Goal: Task Accomplishment & Management: Manage account settings

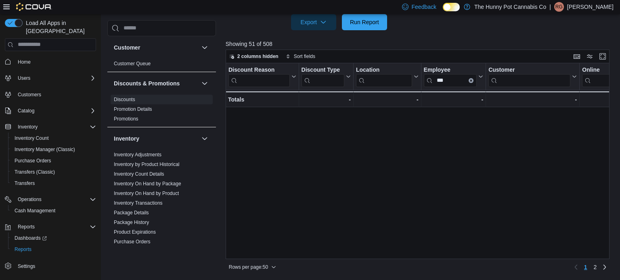
scroll to position [574, 278]
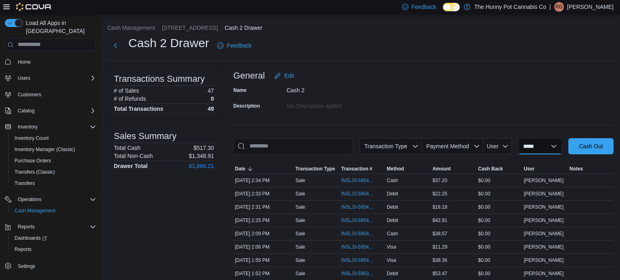
click at [521, 147] on select "**********" at bounding box center [540, 146] width 44 height 16
click at [517, 80] on div "General Edit" at bounding box center [423, 76] width 380 height 16
click at [358, 221] on span "IN5LJ3-5954171" at bounding box center [358, 221] width 34 height 6
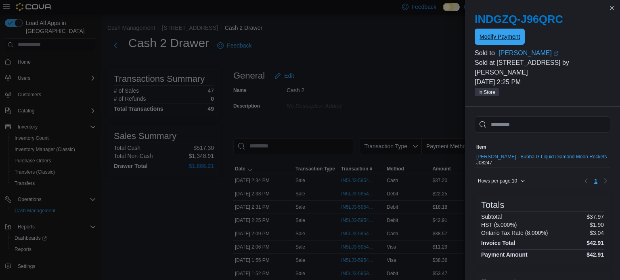
click at [500, 36] on span "Modify Payment" at bounding box center [499, 37] width 40 height 8
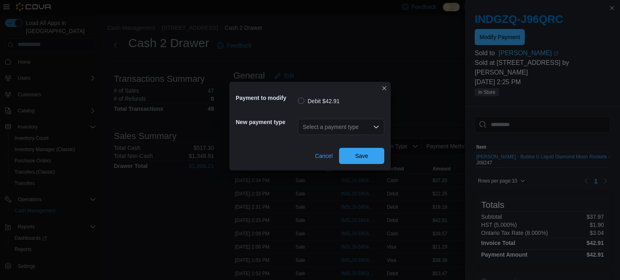
click at [341, 123] on div "Select a payment type" at bounding box center [341, 127] width 86 height 16
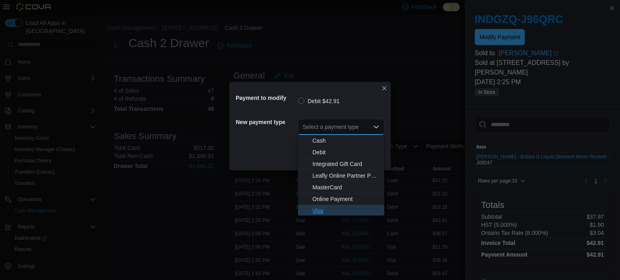
click at [324, 211] on span "Visa" at bounding box center [345, 211] width 67 height 8
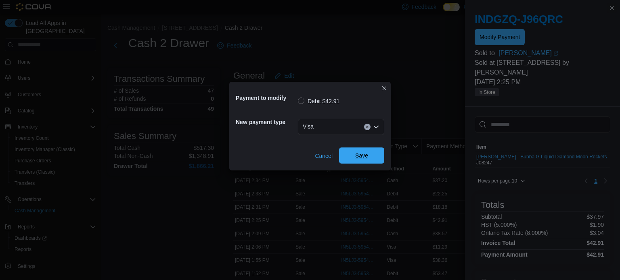
click at [356, 155] on span "Save" at bounding box center [361, 156] width 13 height 8
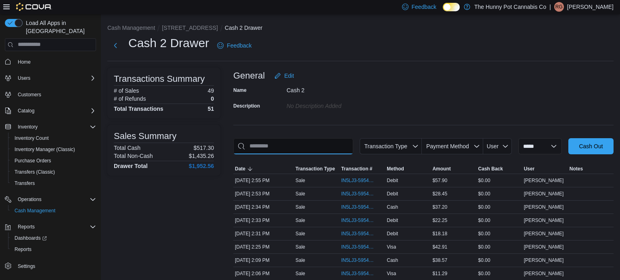
click at [304, 150] on input "This is a search bar. As you type, the results lower in the page will automatic…" at bounding box center [293, 146] width 120 height 16
click at [362, 192] on span "IN5LJ3-5954381" at bounding box center [358, 194] width 34 height 6
